Goal: Understand process/instructions

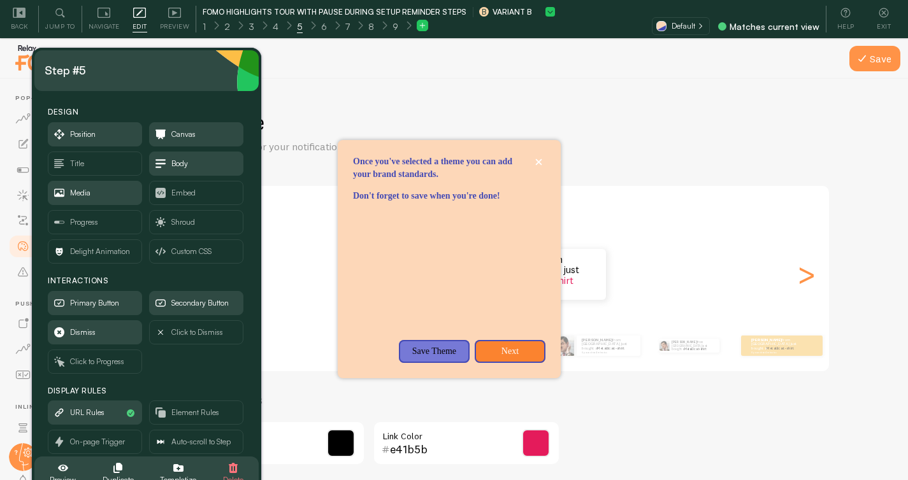
scroll to position [38, 0]
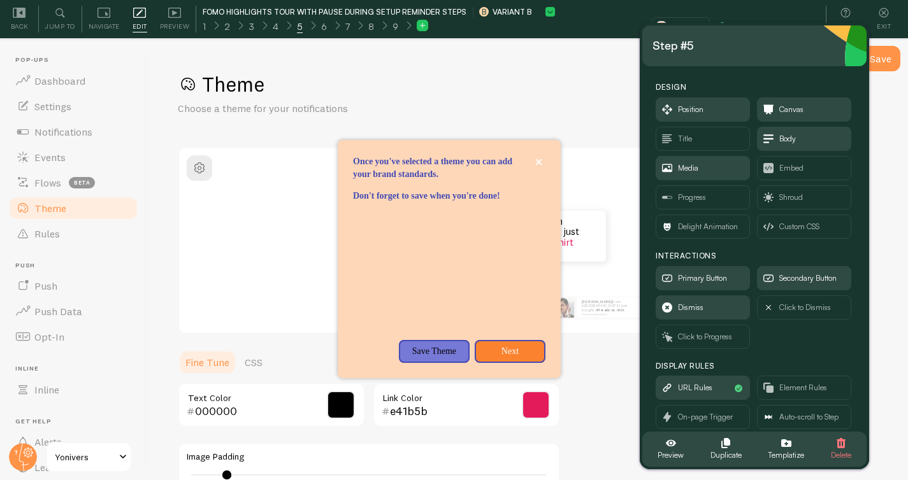
drag, startPoint x: 193, startPoint y: 72, endPoint x: 804, endPoint y: 46, distance: 611.3
click at [804, 46] on div "Step #5" at bounding box center [754, 46] width 204 height 20
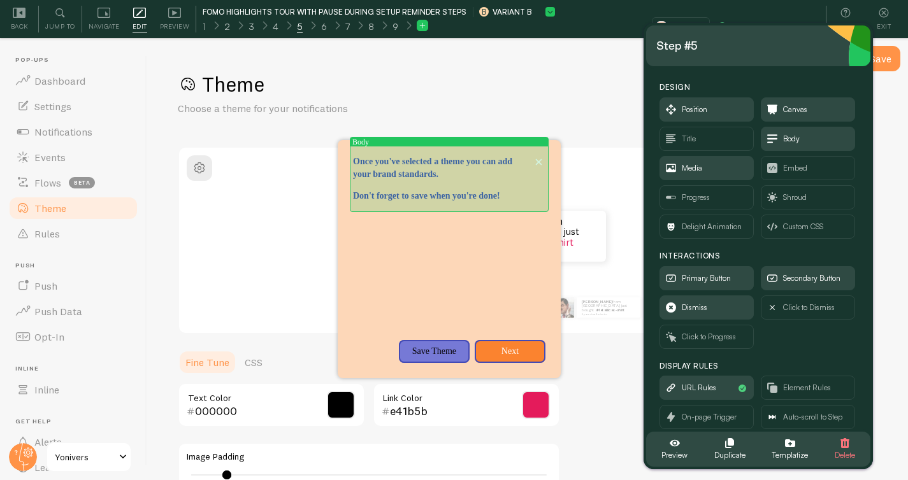
click at [509, 171] on p "Once you've selected a theme you can add your brand standards." at bounding box center [449, 167] width 192 height 25
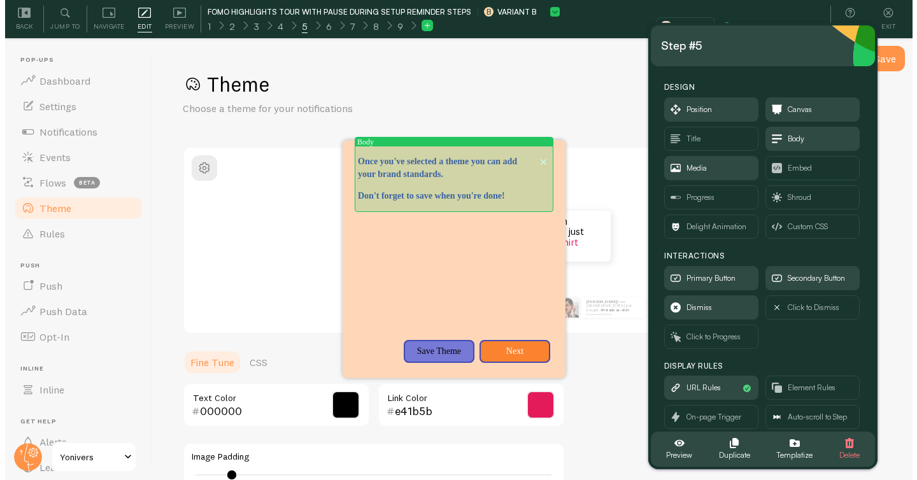
scroll to position [0, 0]
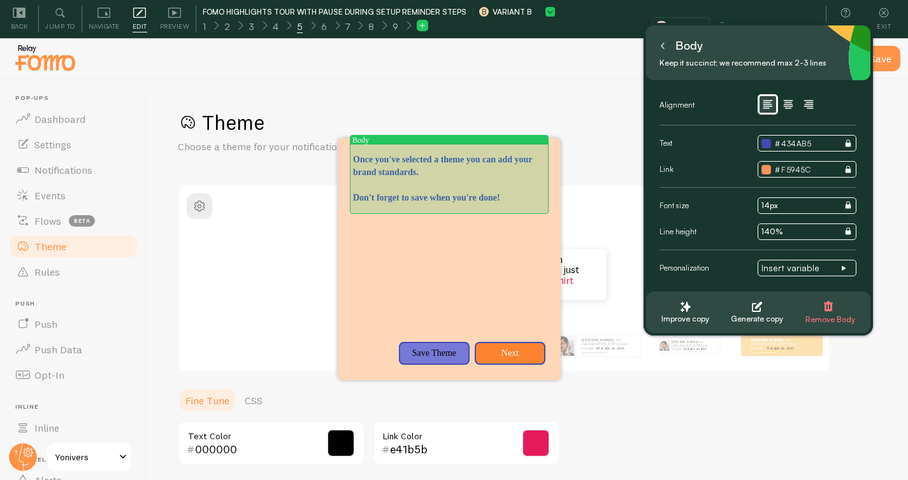
click at [509, 167] on p "Once you've selected a theme you can add your brand standards." at bounding box center [449, 165] width 192 height 25
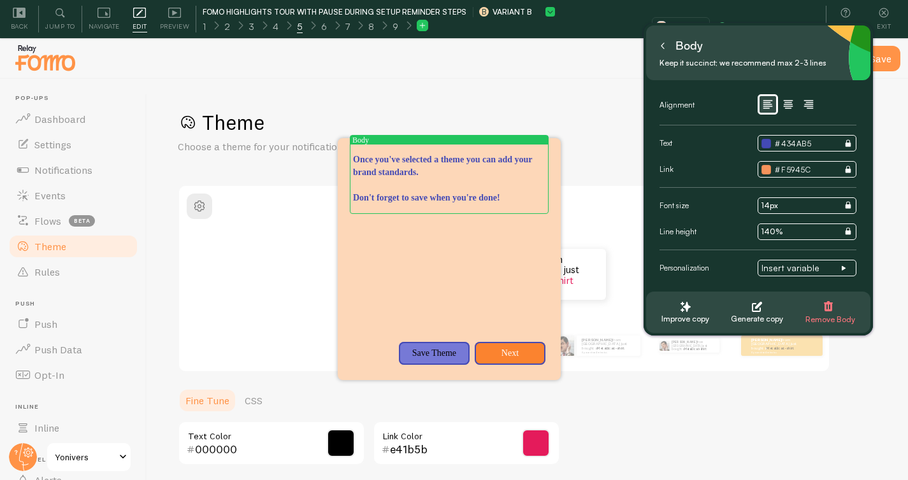
click at [666, 46] on button at bounding box center [662, 46] width 13 height 20
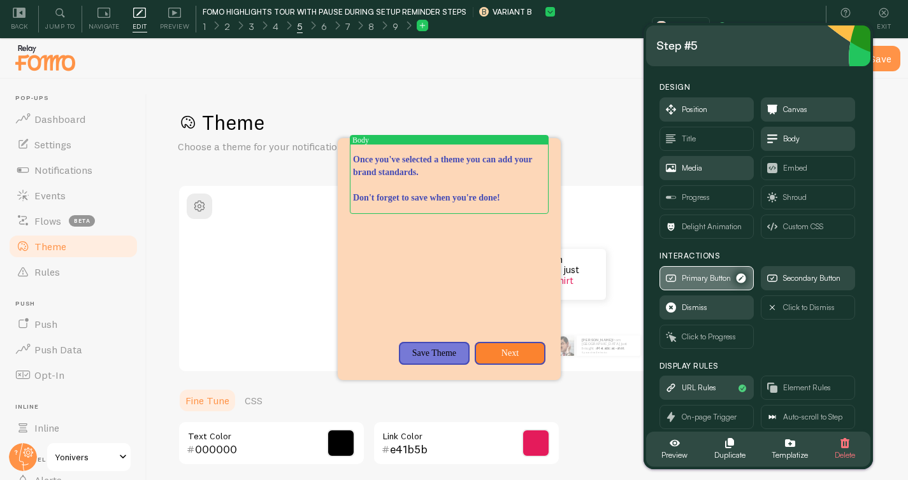
click at [715, 278] on span "Primary Button" at bounding box center [705, 278] width 49 height 14
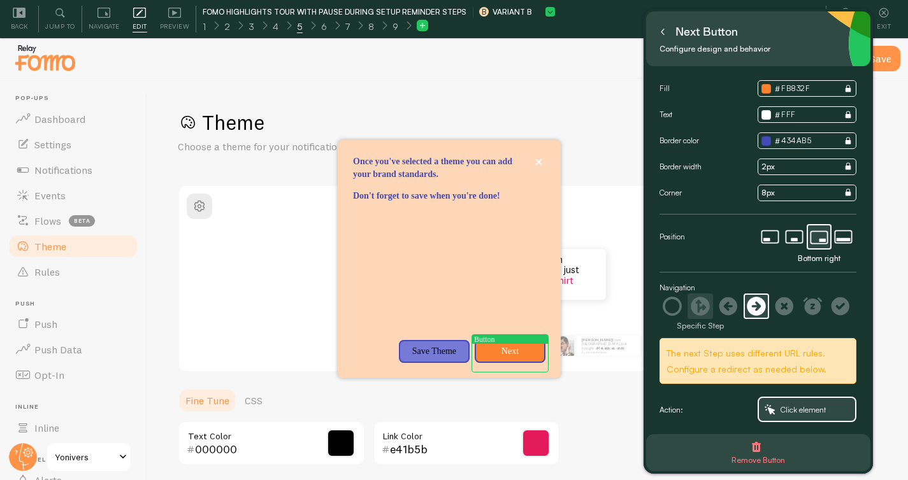
click at [702, 306] on icon at bounding box center [699, 306] width 19 height 19
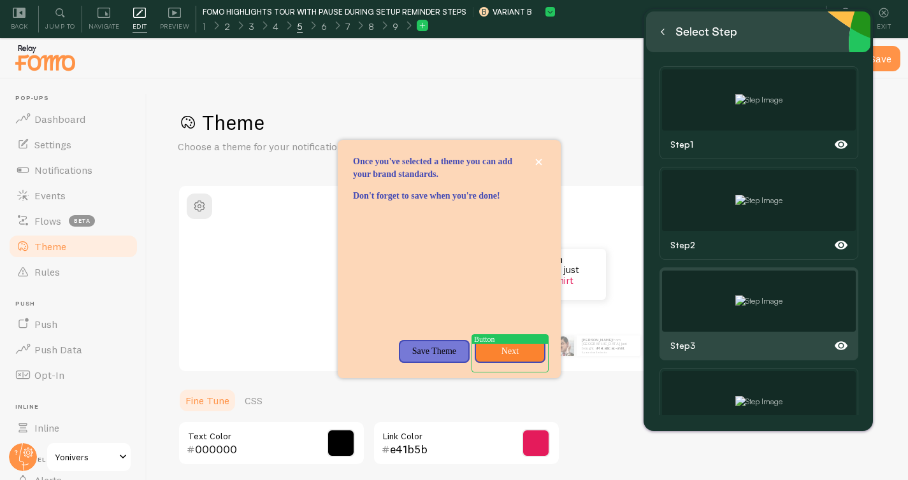
click at [750, 296] on img at bounding box center [758, 301] width 47 height 11
